Goal: Information Seeking & Learning: Find specific fact

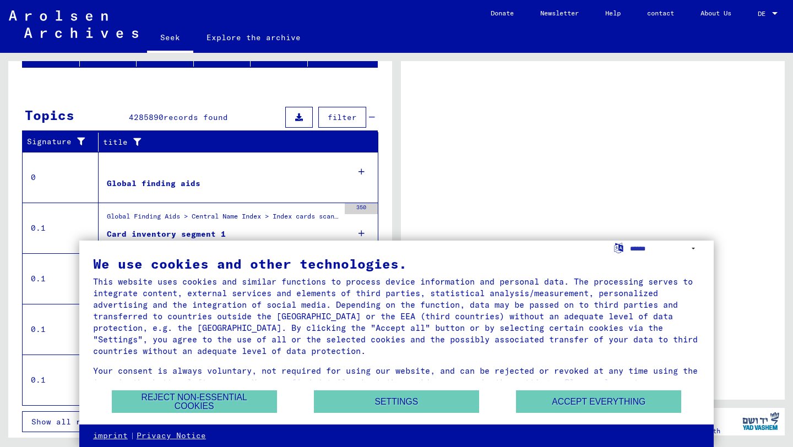
scroll to position [119, 0]
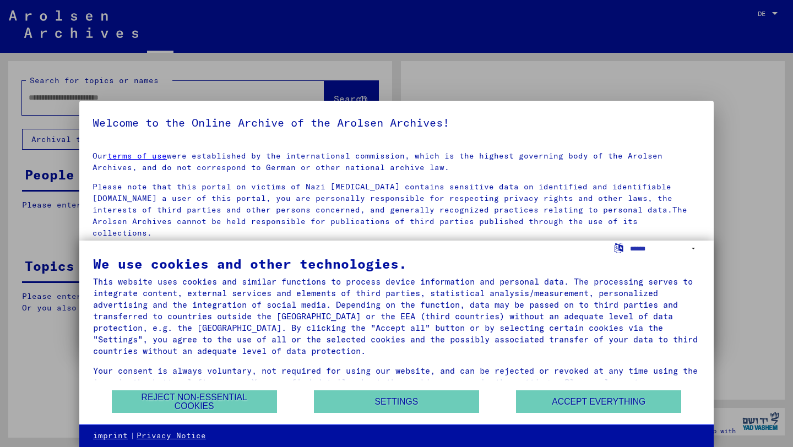
type input "**********"
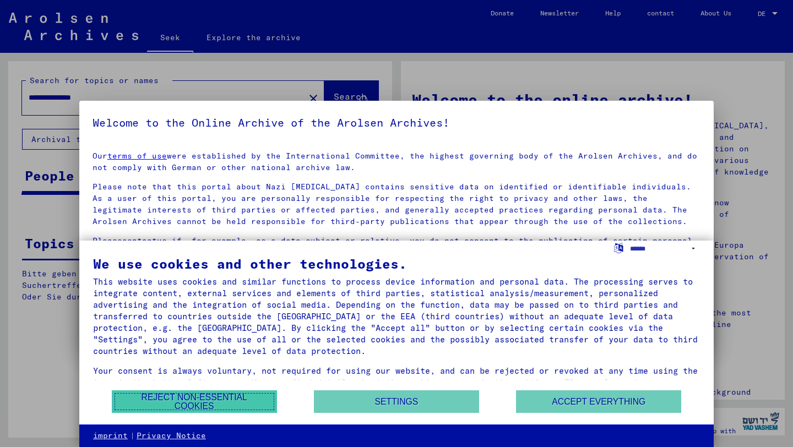
click at [212, 405] on font "Reject non-essential cookies" at bounding box center [194, 401] width 106 height 18
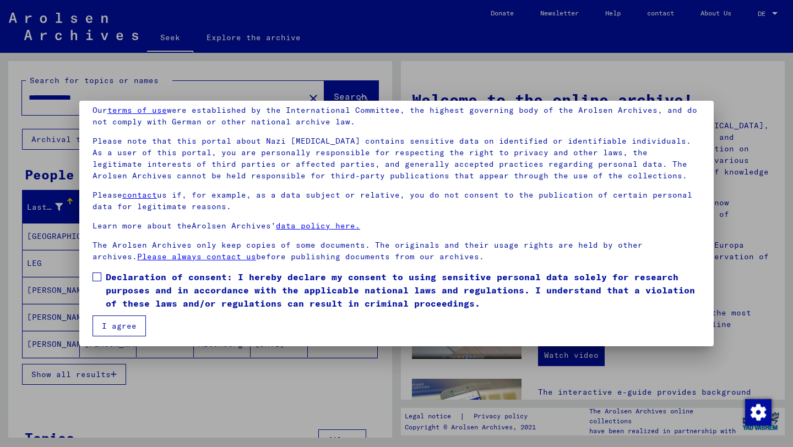
scroll to position [48, 0]
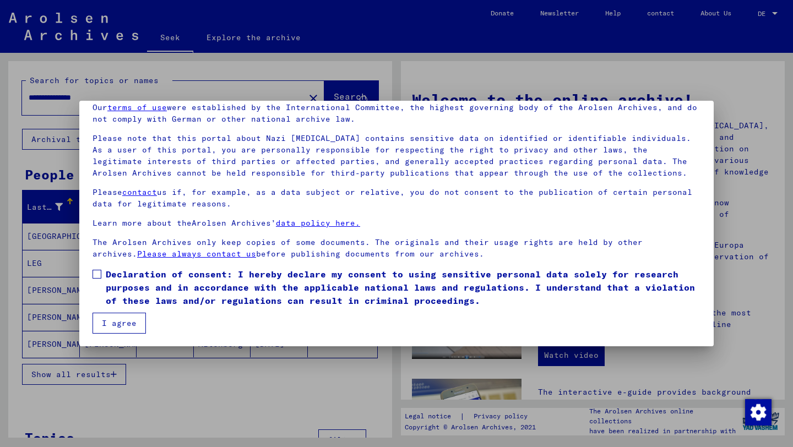
click at [97, 278] on label "Declaration of consent: I hereby declare my consent to using sensitive personal…" at bounding box center [396, 287] width 608 height 40
click at [114, 327] on font "I agree" at bounding box center [119, 323] width 35 height 10
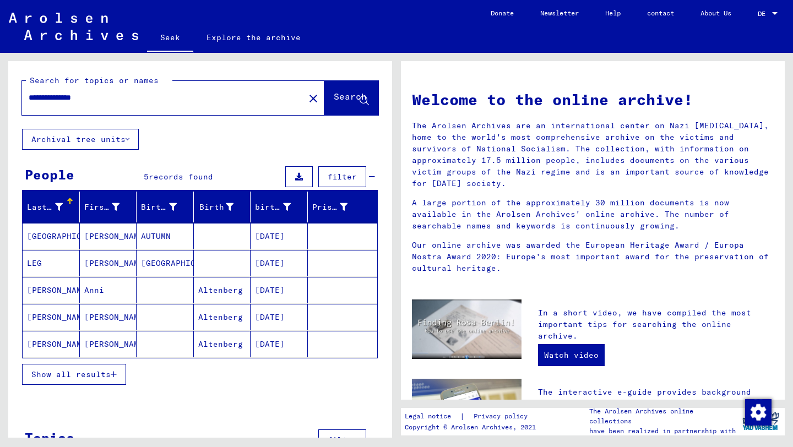
click at [119, 237] on mat-cell "[PERSON_NAME]" at bounding box center [108, 236] width 57 height 26
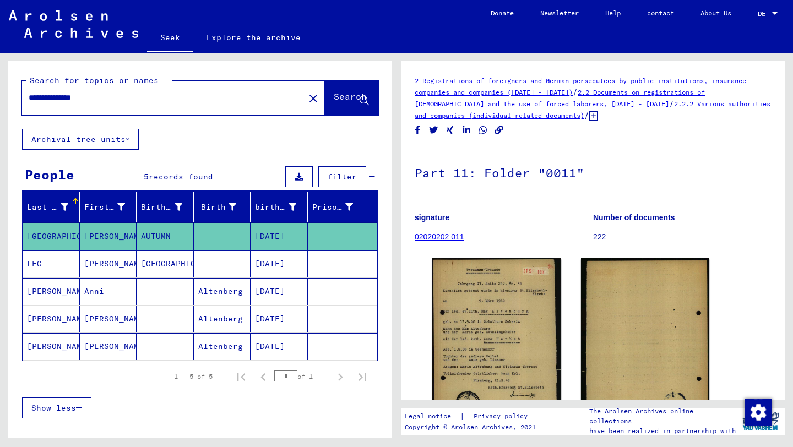
click at [122, 261] on mat-cell "[PERSON_NAME]" at bounding box center [108, 263] width 57 height 27
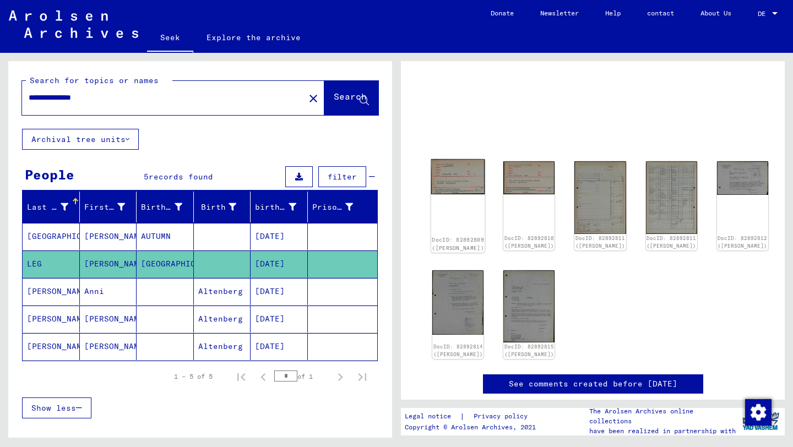
click at [462, 199] on div "DocID: 82892809 ([PERSON_NAME])" at bounding box center [458, 206] width 54 height 94
click at [447, 178] on img at bounding box center [458, 176] width 54 height 35
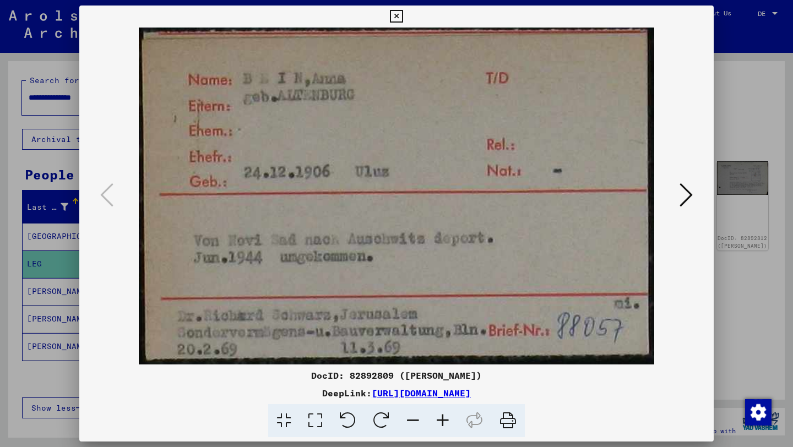
click at [682, 193] on icon at bounding box center [685, 195] width 13 height 26
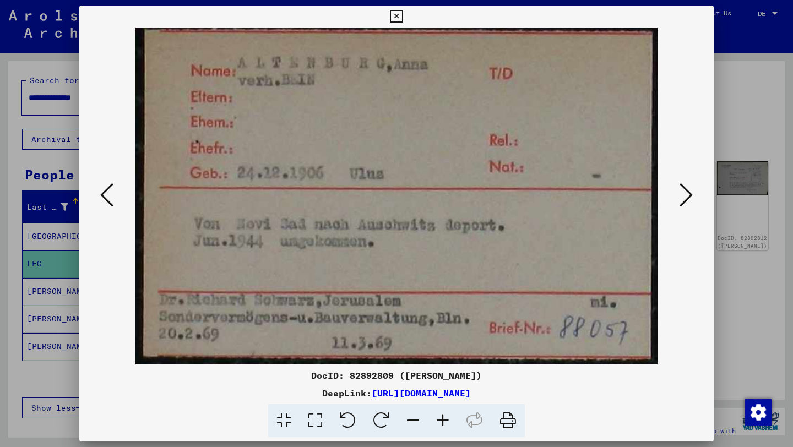
click at [694, 194] on button at bounding box center [686, 195] width 20 height 31
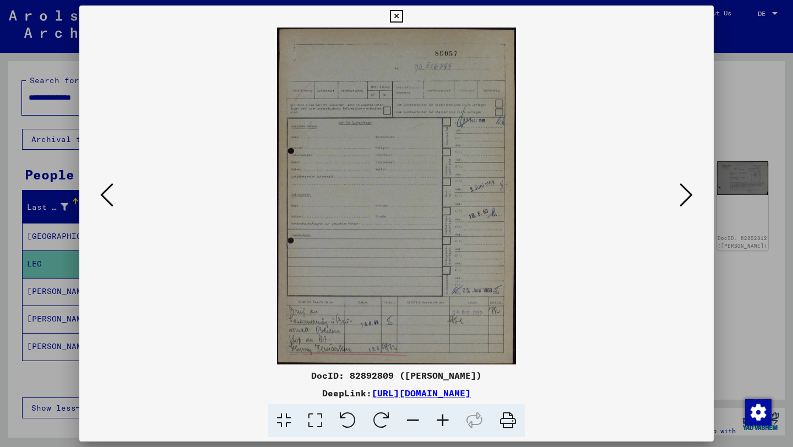
click at [451, 211] on img at bounding box center [396, 196] width 559 height 337
click at [681, 205] on icon at bounding box center [685, 195] width 13 height 26
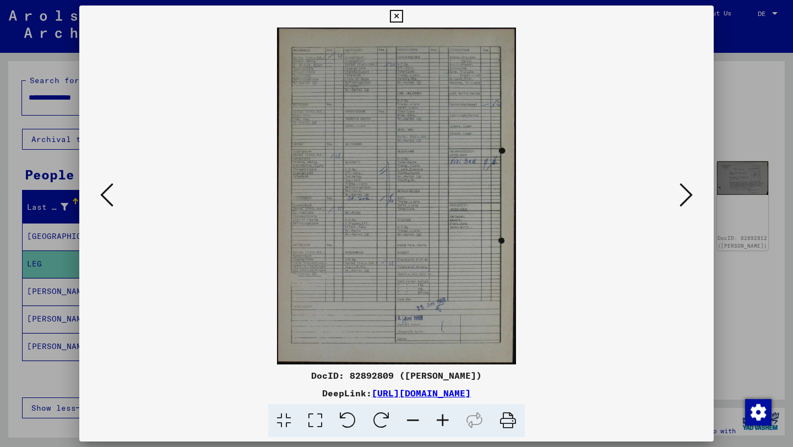
click at [681, 205] on icon at bounding box center [685, 195] width 13 height 26
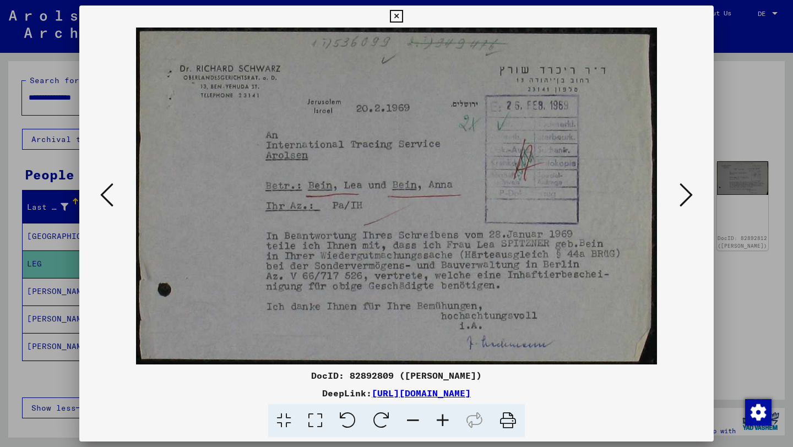
click at [681, 205] on icon at bounding box center [685, 195] width 13 height 26
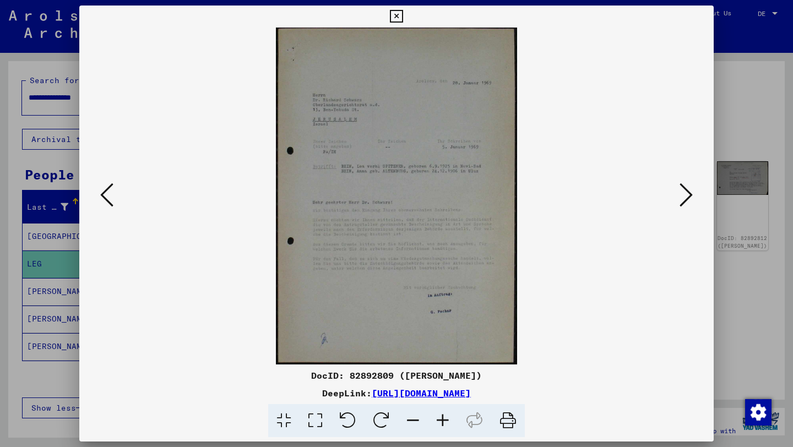
click at [676, 205] on button at bounding box center [686, 195] width 20 height 31
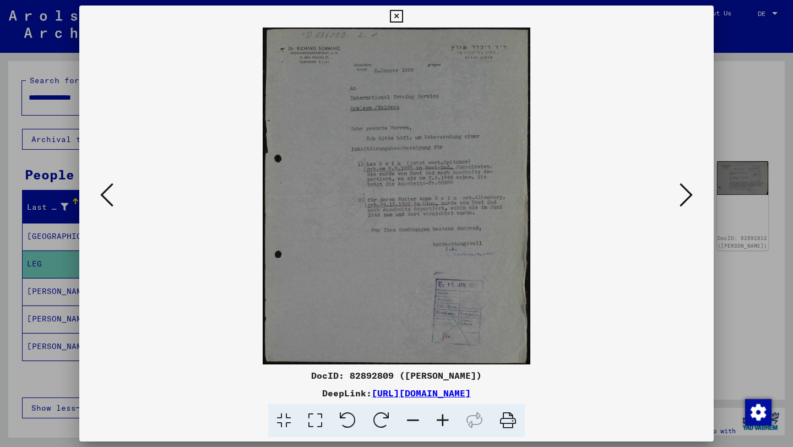
click at [676, 205] on button at bounding box center [686, 195] width 20 height 31
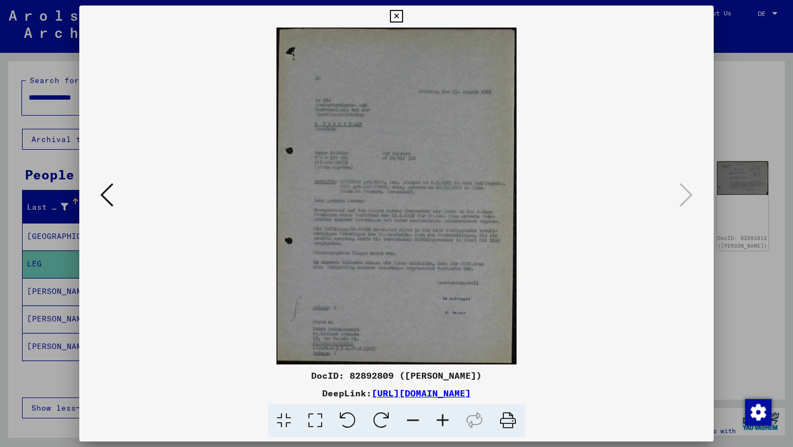
click at [737, 203] on div at bounding box center [396, 223] width 793 height 447
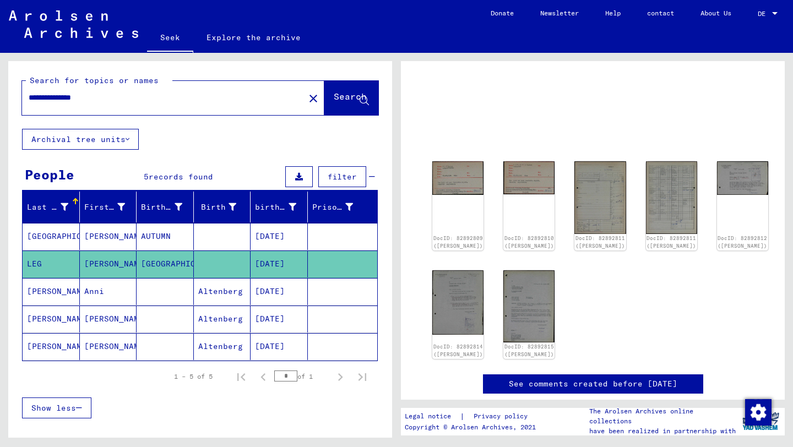
click at [219, 241] on mat-cell at bounding box center [222, 236] width 57 height 27
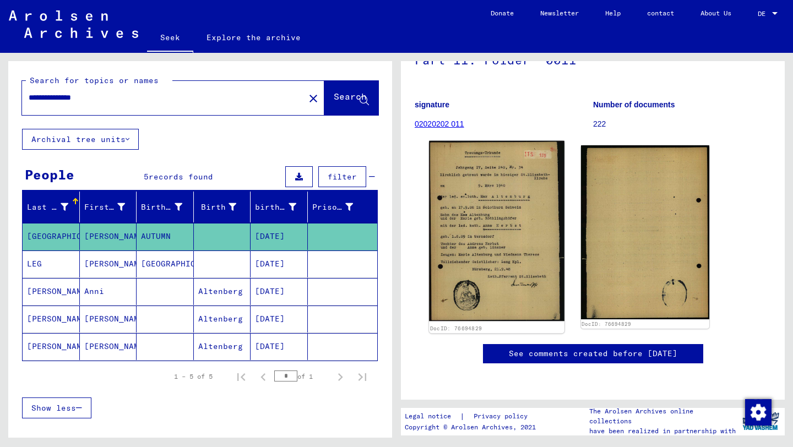
scroll to position [142, 0]
click at [505, 277] on img at bounding box center [496, 231] width 135 height 181
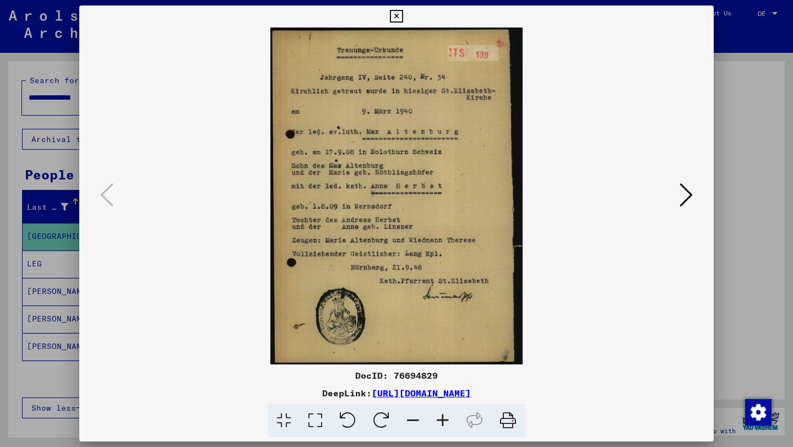
click at [683, 185] on icon at bounding box center [685, 195] width 13 height 26
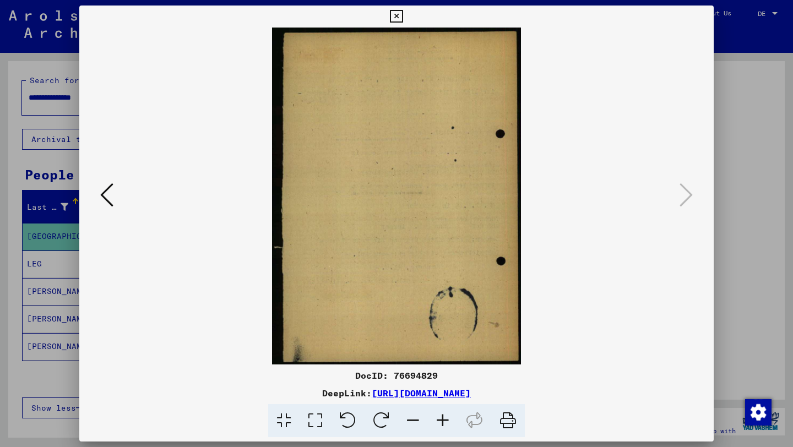
click at [728, 175] on div at bounding box center [396, 223] width 793 height 447
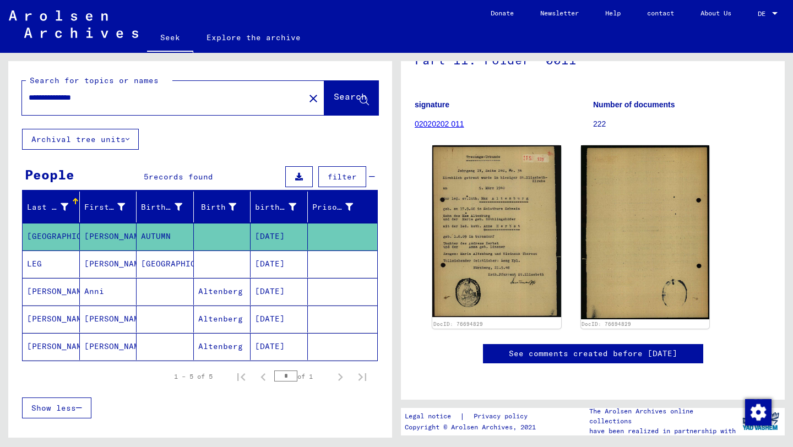
click at [152, 293] on mat-cell at bounding box center [164, 291] width 57 height 27
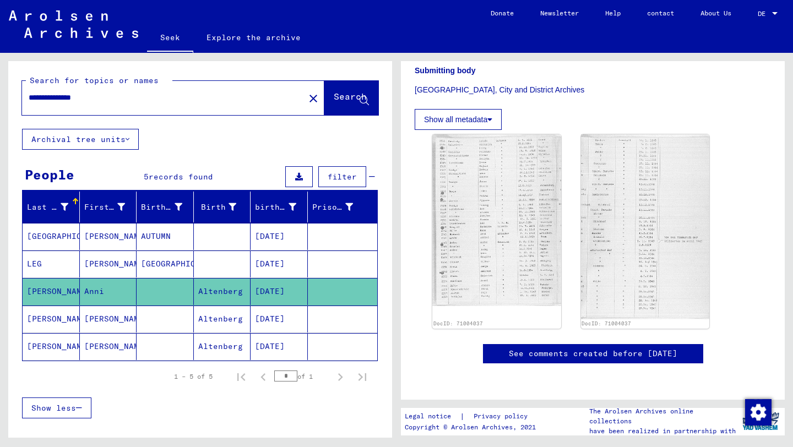
scroll to position [349, 0]
click at [114, 314] on mat-cell "[PERSON_NAME]" at bounding box center [108, 318] width 57 height 27
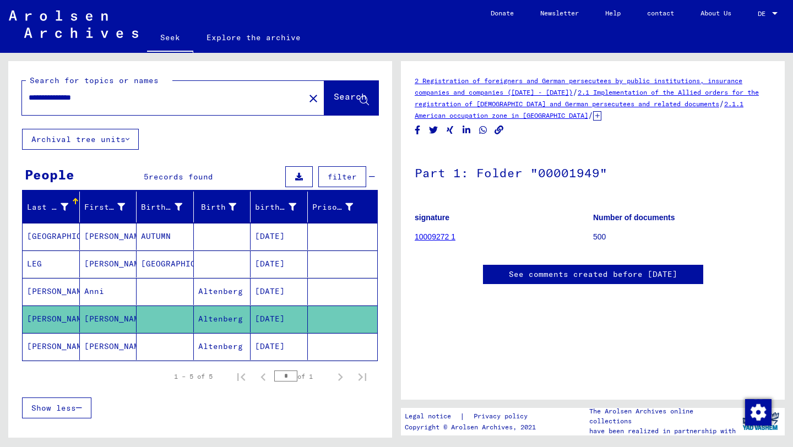
click at [127, 354] on mat-cell "[PERSON_NAME]" at bounding box center [108, 346] width 57 height 27
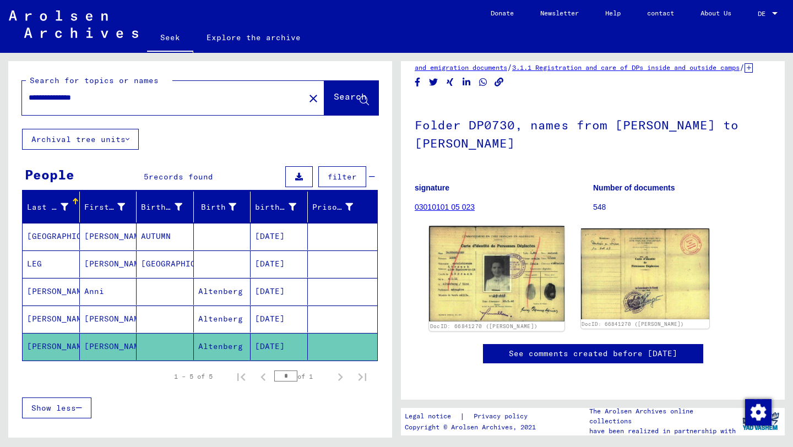
scroll to position [42, 0]
click at [484, 282] on img at bounding box center [496, 273] width 135 height 95
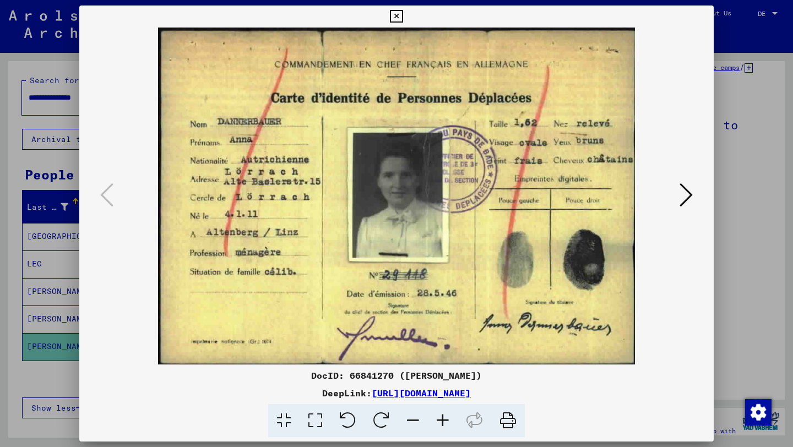
click at [682, 204] on icon at bounding box center [685, 195] width 13 height 26
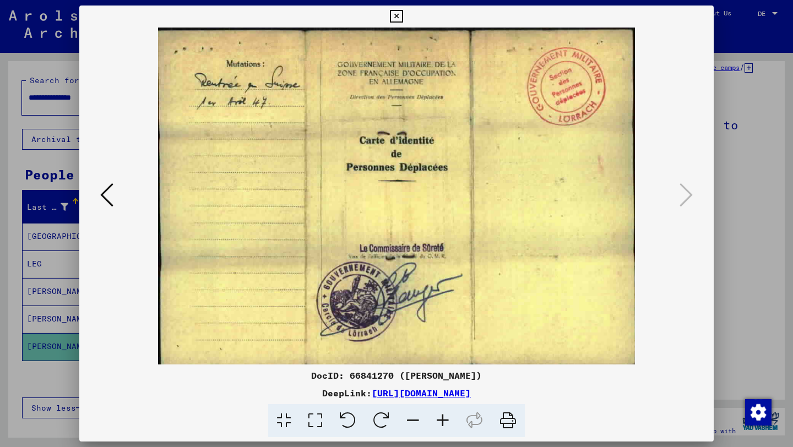
click at [711, 221] on div at bounding box center [396, 196] width 634 height 337
click at [711, 189] on div at bounding box center [396, 196] width 634 height 337
click at [741, 215] on div at bounding box center [396, 223] width 793 height 447
